Goal: Task Accomplishment & Management: Manage account settings

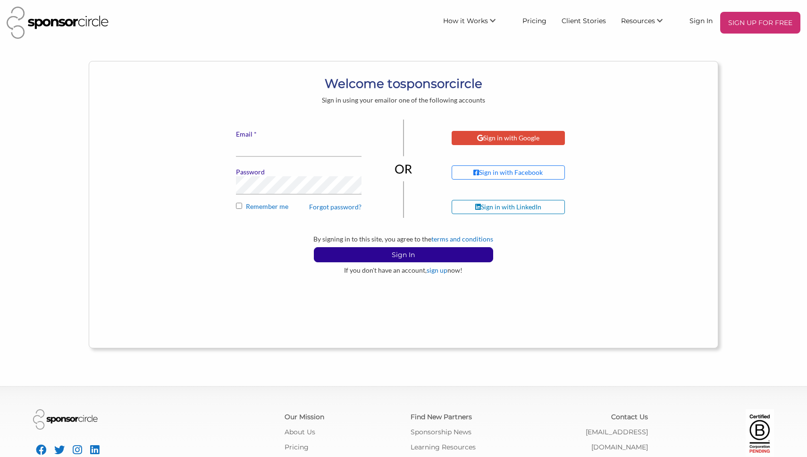
click at [519, 135] on div "Sign in with Google" at bounding box center [508, 138] width 62 height 8
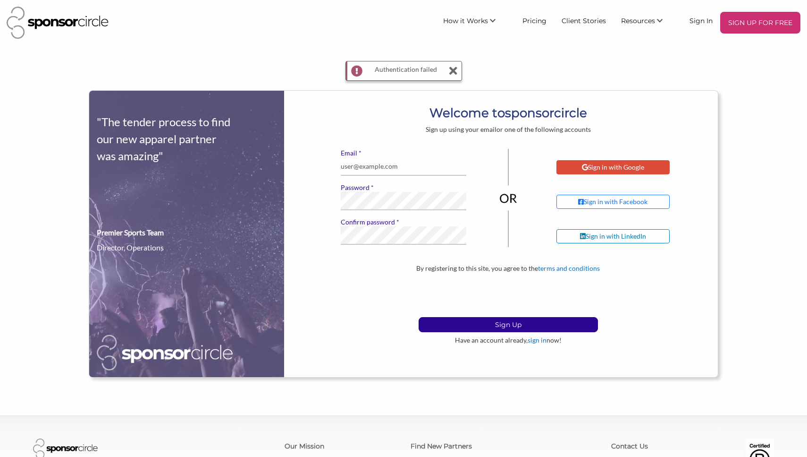
click at [617, 168] on div "Sign in with Google" at bounding box center [613, 167] width 62 height 8
click at [607, 167] on div "Sign in with Google" at bounding box center [613, 167] width 62 height 8
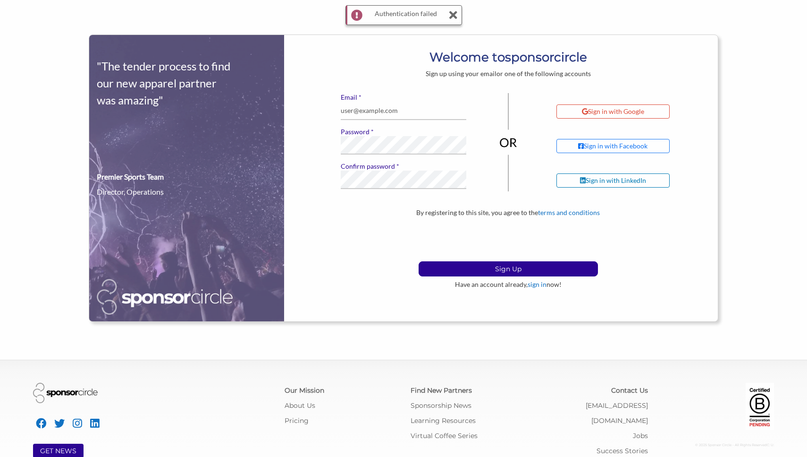
scroll to position [63, 0]
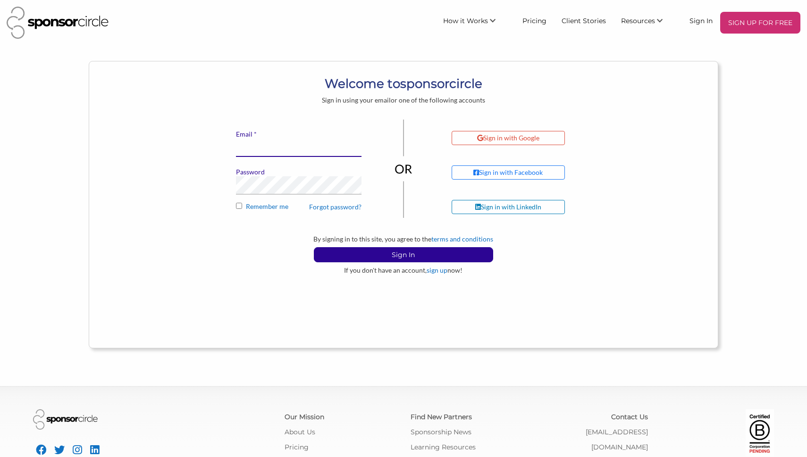
type input "[EMAIL_ADDRESS][PERSON_NAME][DOMAIN_NAME]"
click at [403, 254] on button "Sign In" at bounding box center [403, 254] width 179 height 15
click at [330, 147] on input "[EMAIL_ADDRESS][PERSON_NAME][DOMAIN_NAME]" at bounding box center [299, 147] width 126 height 18
click at [238, 207] on input "Remember me" at bounding box center [239, 206] width 6 height 6
checkbox input "true"
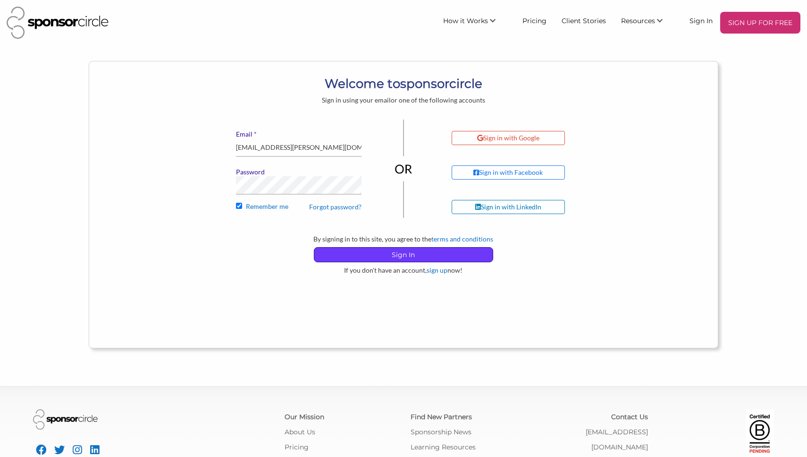
click at [441, 258] on p "Sign In" at bounding box center [403, 254] width 178 height 14
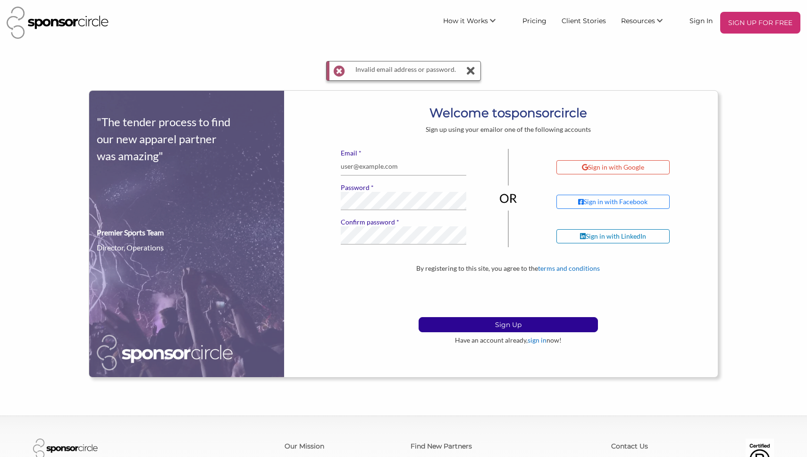
click at [467, 71] on icon at bounding box center [471, 70] width 12 height 19
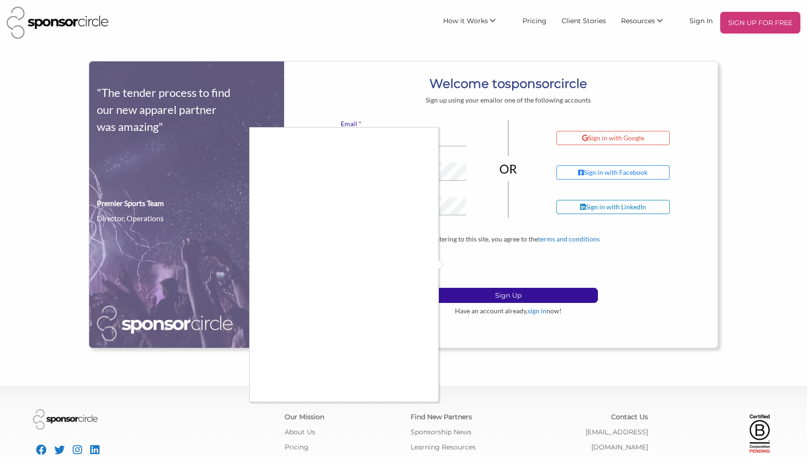
click at [451, 145] on div at bounding box center [403, 228] width 807 height 457
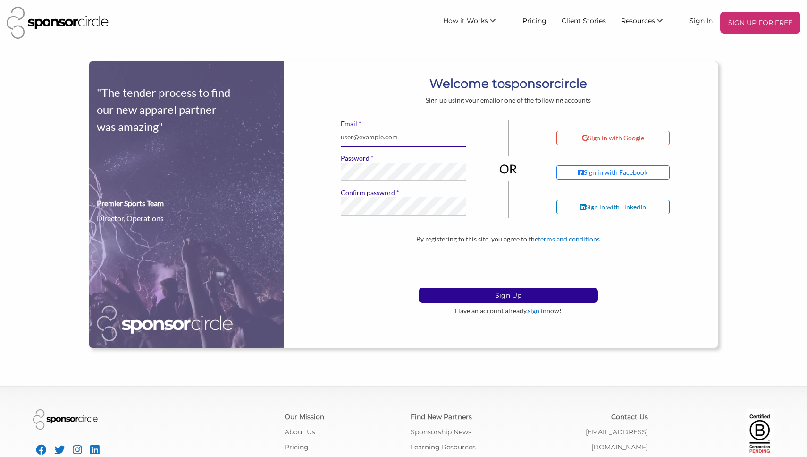
click at [374, 137] on input "* Email" at bounding box center [404, 137] width 126 height 18
click at [469, 116] on form "Sign up using your email or one of the following accounts * Email * Password * …" at bounding box center [508, 205] width 405 height 219
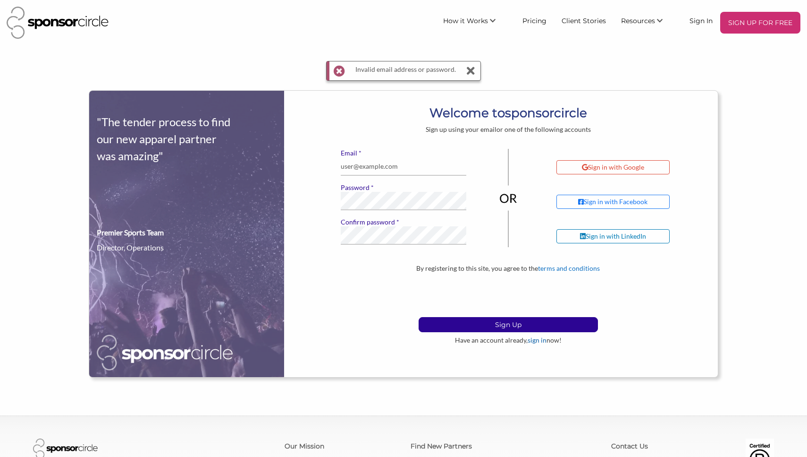
click at [533, 341] on link "sign in" at bounding box center [537, 340] width 19 height 8
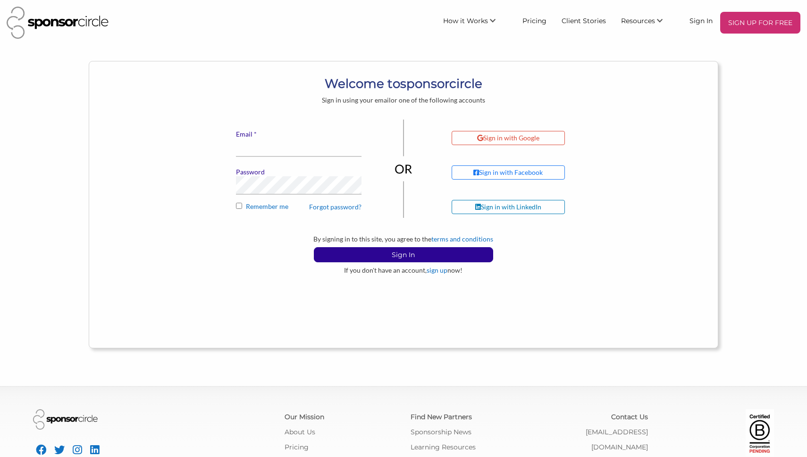
click at [337, 208] on link "Forgot password?" at bounding box center [335, 207] width 52 height 8
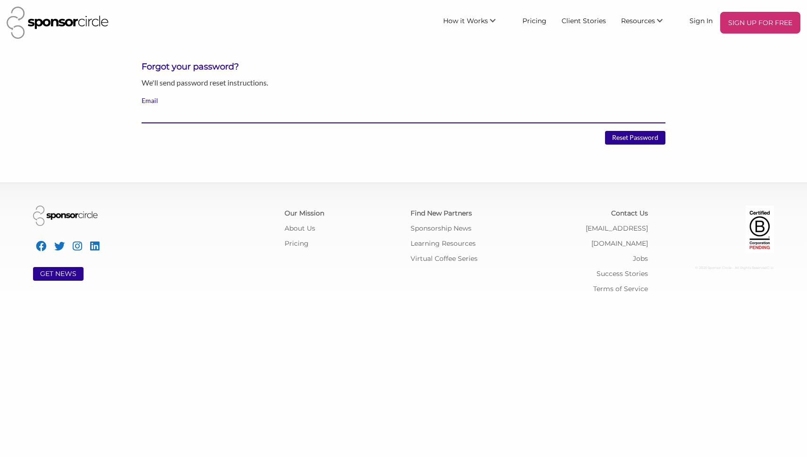
type input "[EMAIL_ADDRESS][PERSON_NAME][DOMAIN_NAME]"
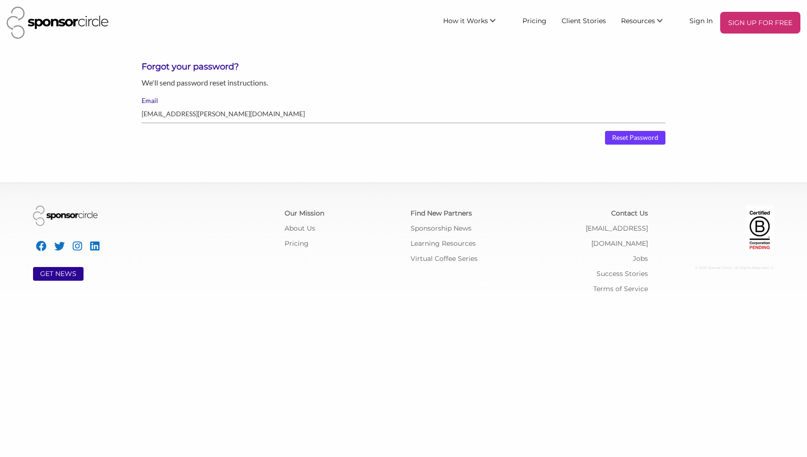
click at [629, 137] on input "Reset Password" at bounding box center [635, 138] width 60 height 14
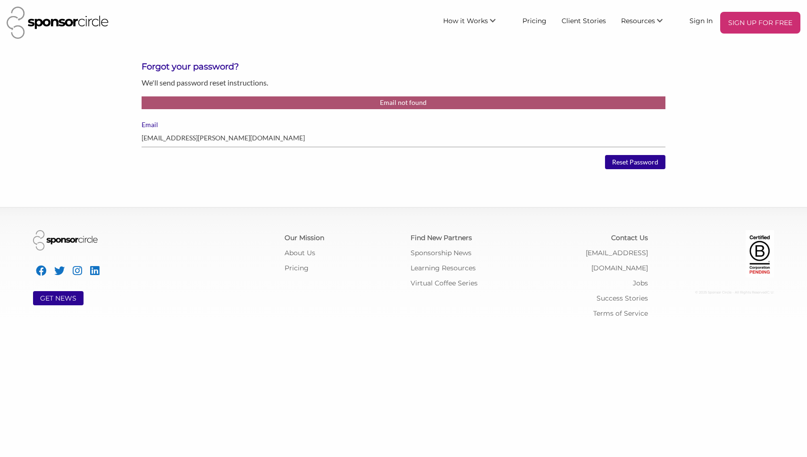
click at [544, 120] on label "Email" at bounding box center [404, 124] width 524 height 8
click at [544, 129] on input "[EMAIL_ADDRESS][PERSON_NAME][DOMAIN_NAME]" at bounding box center [404, 138] width 524 height 18
click at [544, 120] on label "Email" at bounding box center [404, 124] width 524 height 8
click at [544, 129] on input "kacey.bonner@gmail.com" at bounding box center [404, 138] width 524 height 18
click at [552, 139] on input "kacey.bonner@gmail.com" at bounding box center [404, 138] width 524 height 18
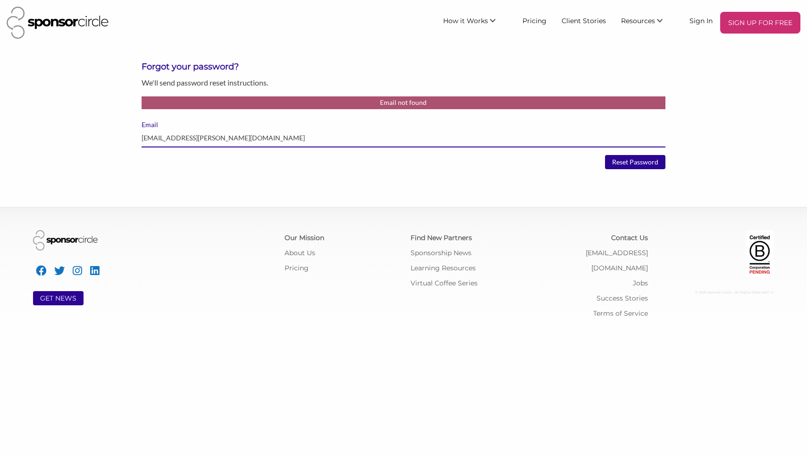
click at [552, 139] on input "kacey.bonner@gmail.com" at bounding box center [404, 138] width 524 height 18
type input "kbonner@"
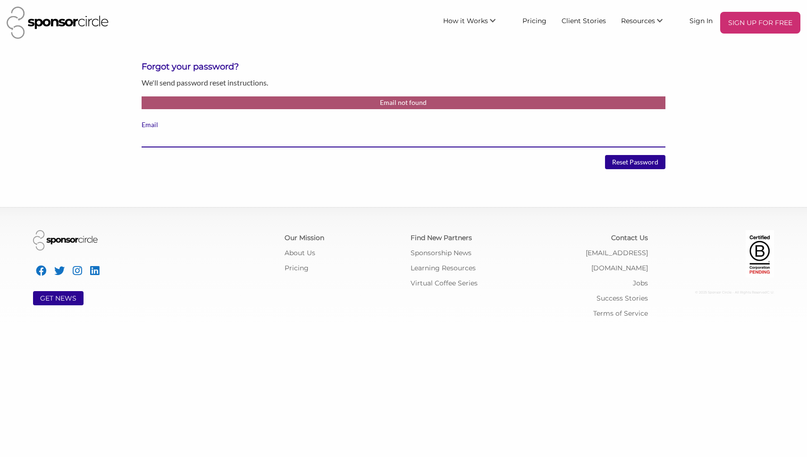
type input "[EMAIL_ADDRESS][DOMAIN_NAME]"
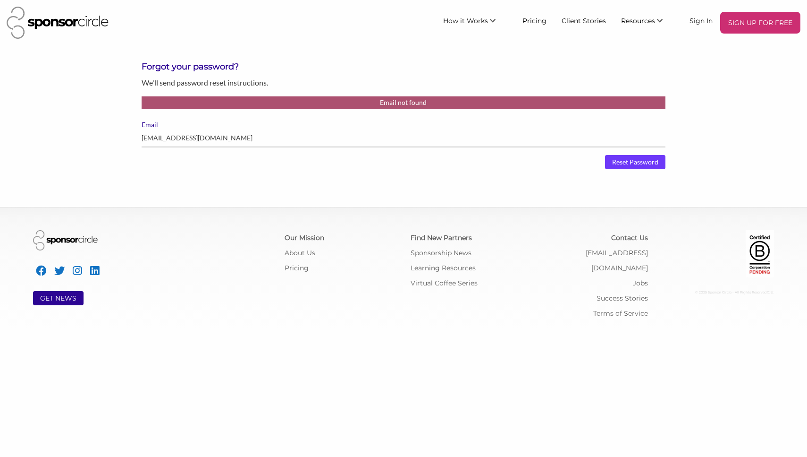
click at [645, 161] on input "Reset Password" at bounding box center [635, 162] width 60 height 14
